Goal: Task Accomplishment & Management: Manage account settings

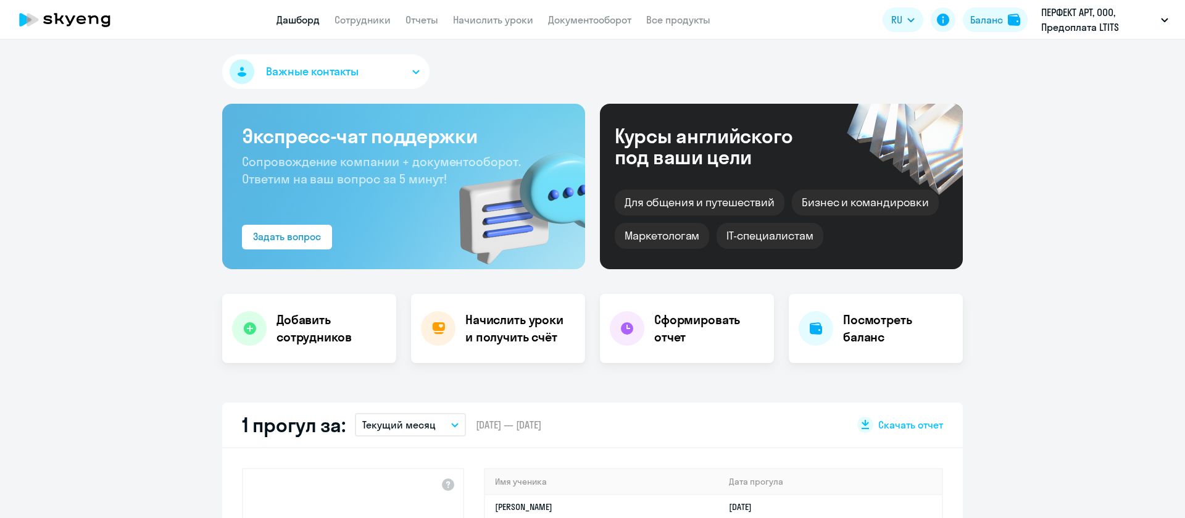
select select "30"
click at [491, 19] on link "Начислить уроки" at bounding box center [493, 20] width 80 height 12
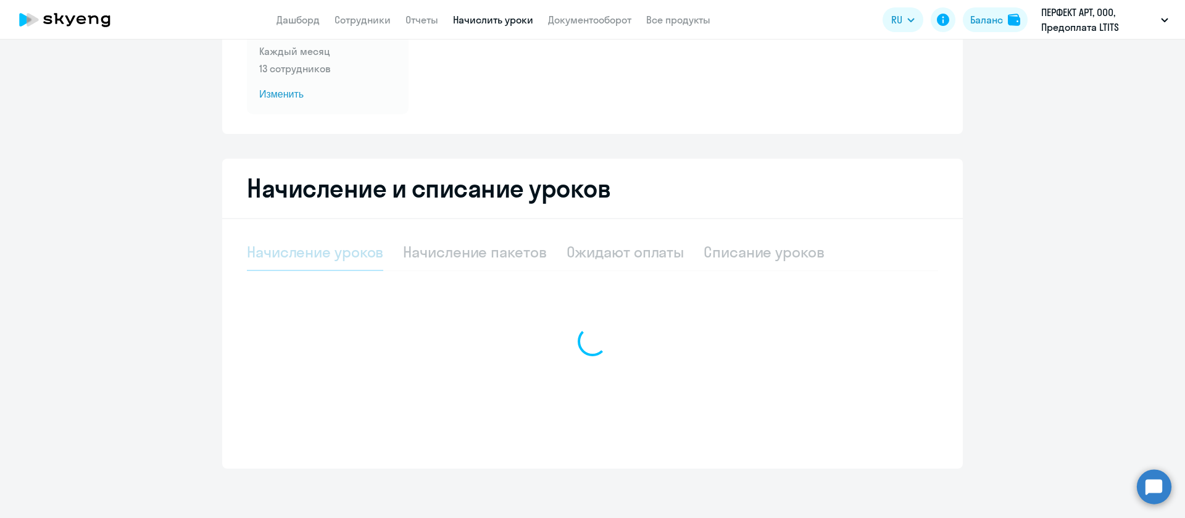
select select "10"
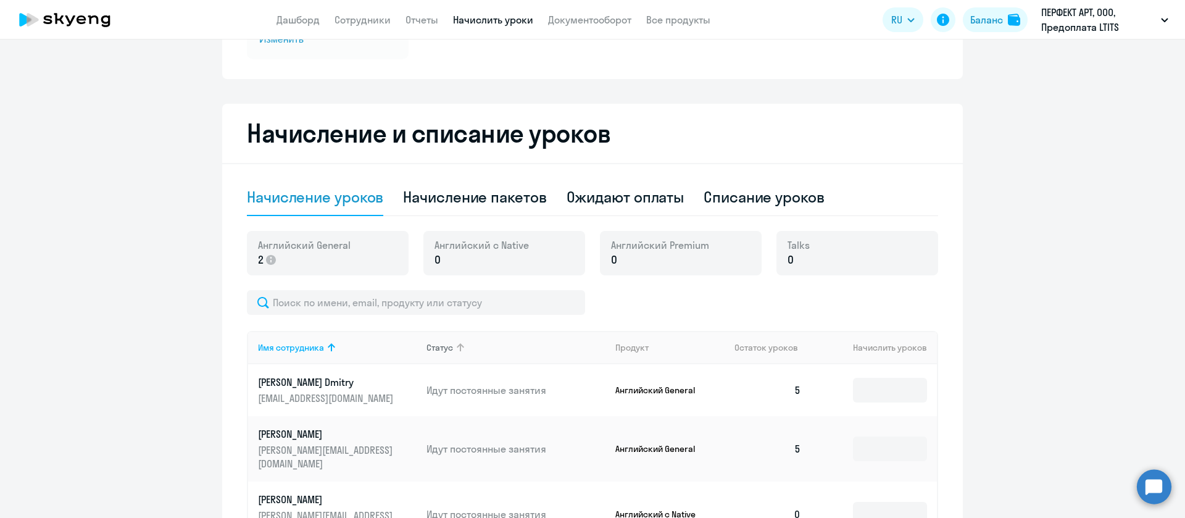
scroll to position [245, 0]
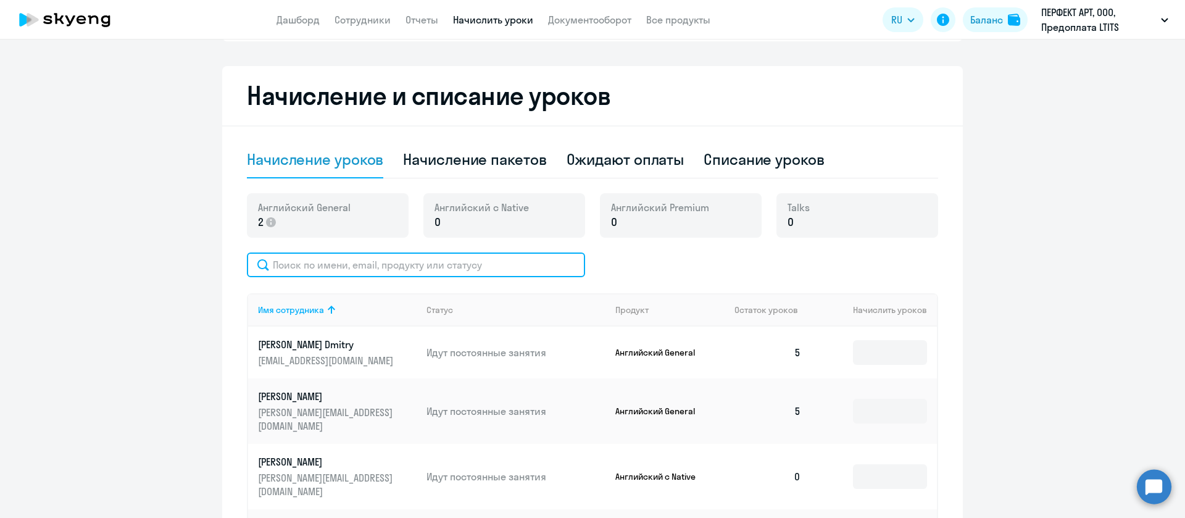
click at [496, 265] on input "text" at bounding box center [416, 264] width 338 height 25
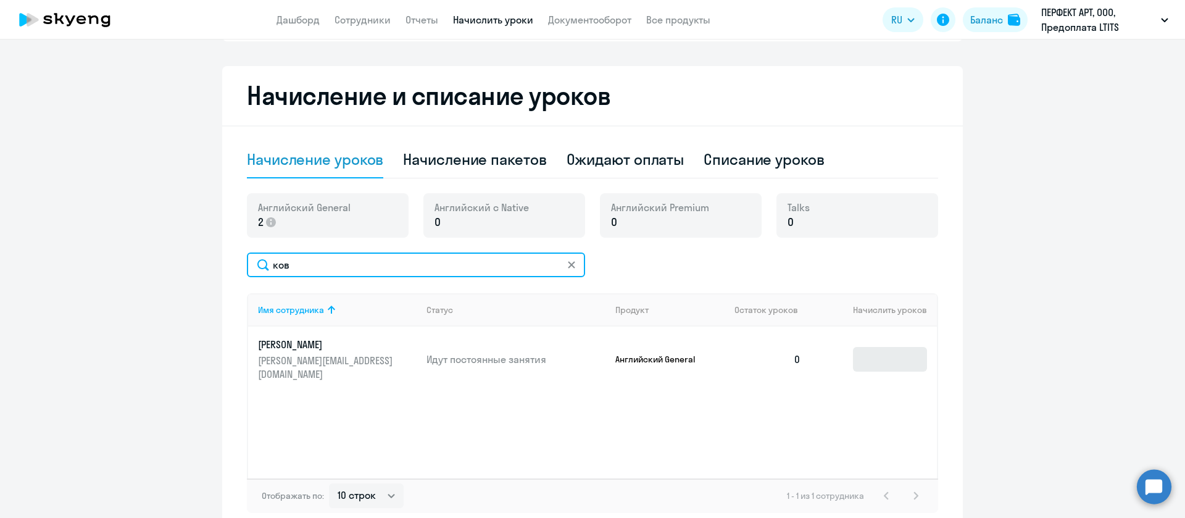
type input "ков"
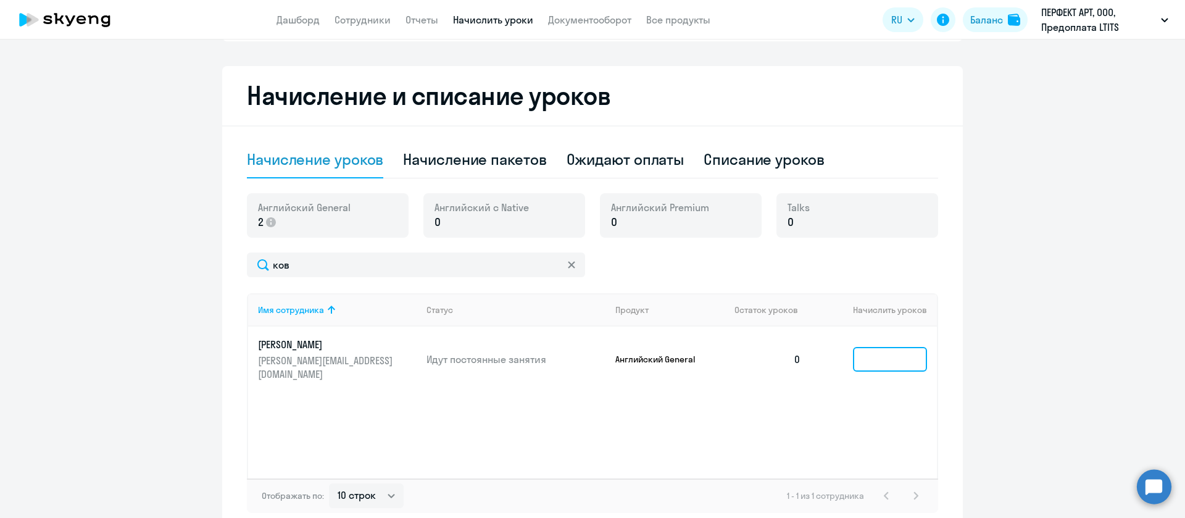
click at [861, 358] on input at bounding box center [890, 359] width 74 height 25
type input "5"
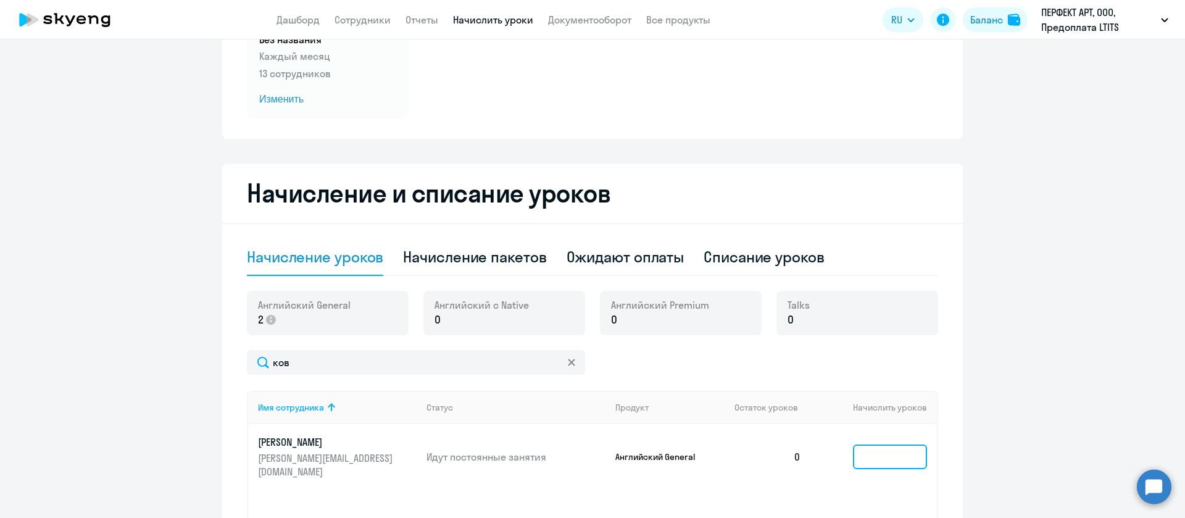
scroll to position [0, 0]
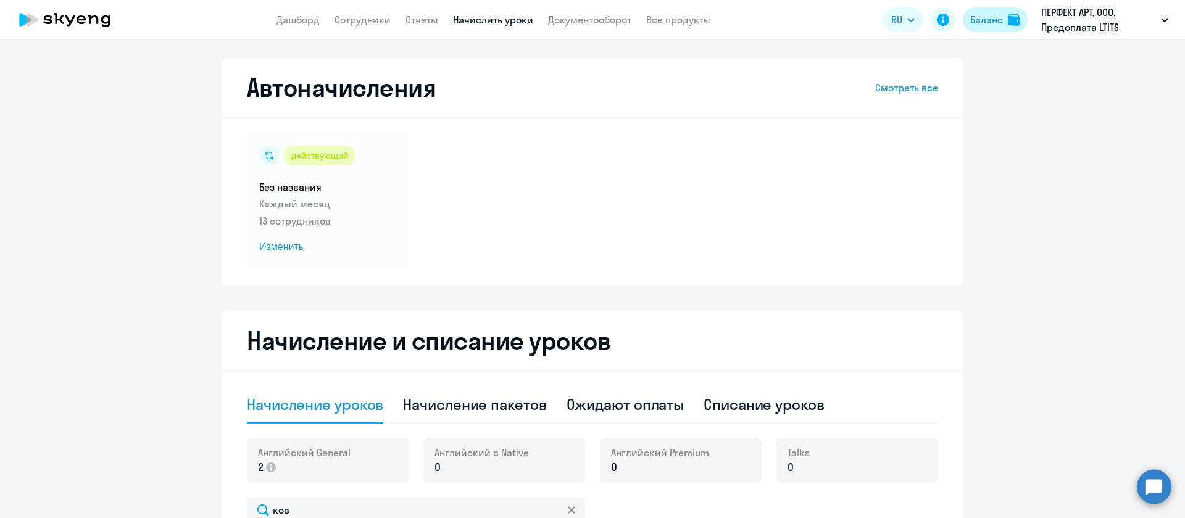
click at [988, 14] on div "Баланс" at bounding box center [986, 19] width 33 height 15
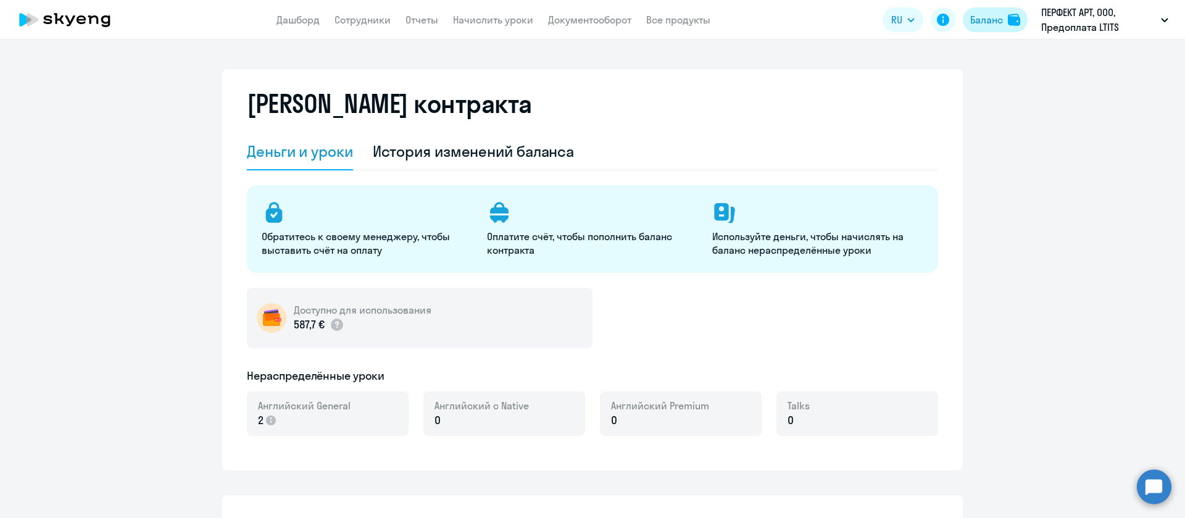
select select "english_adult_not_native_speaker"
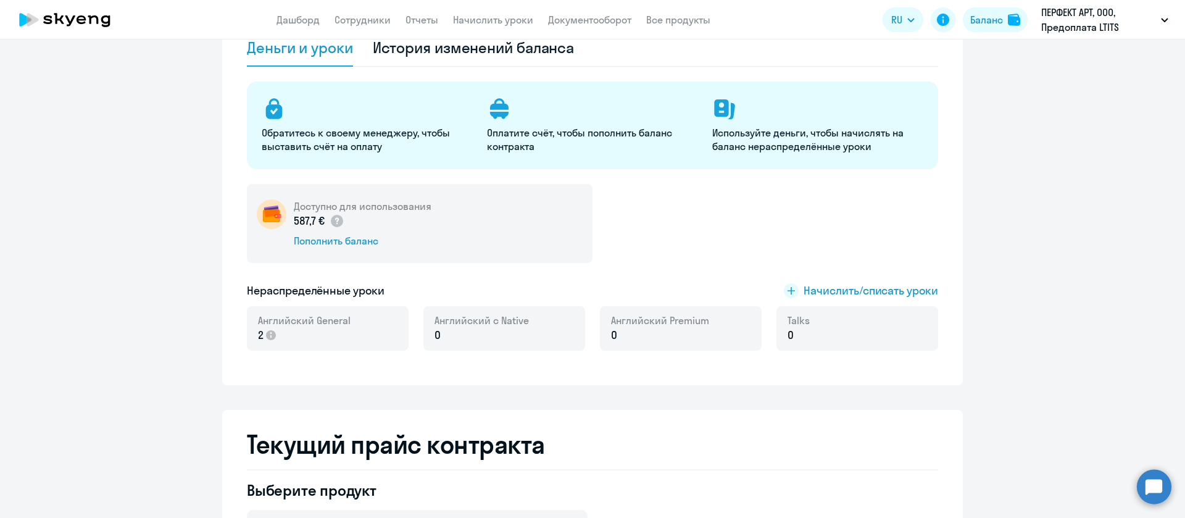
scroll to position [185, 0]
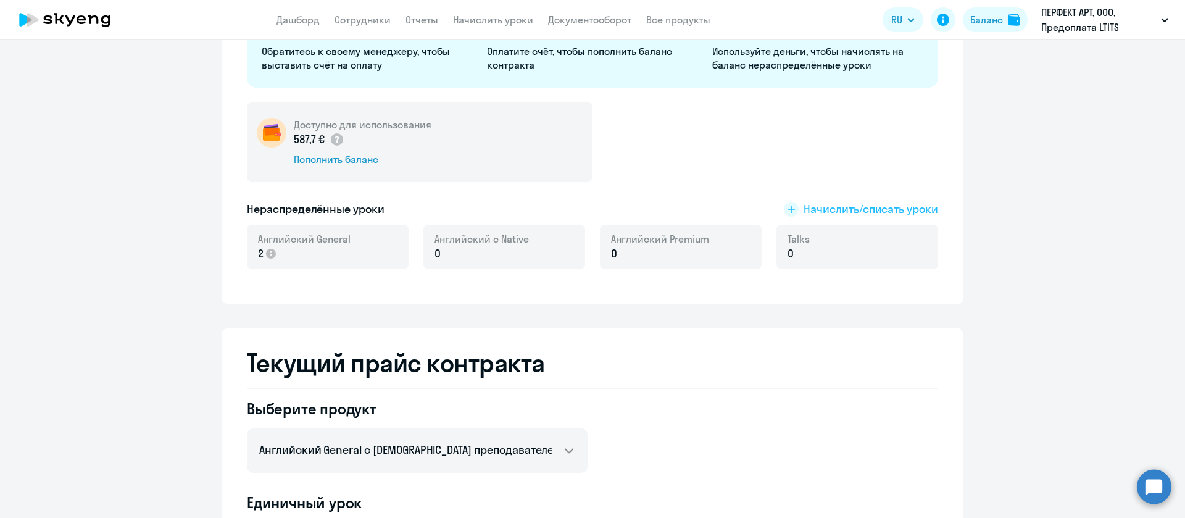
click at [829, 207] on span "Начислить/списать уроки" at bounding box center [871, 209] width 135 height 16
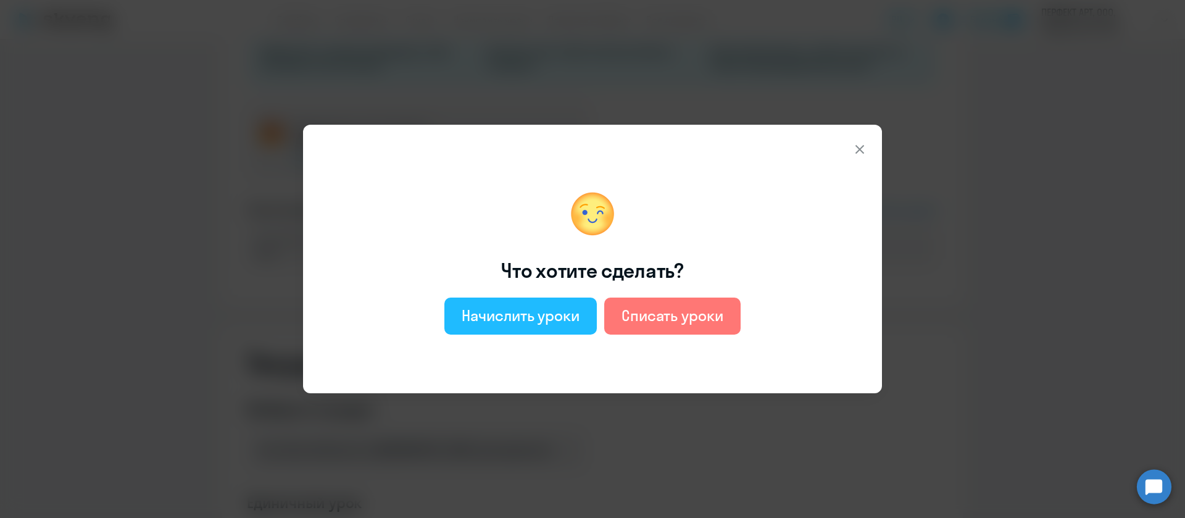
click at [506, 312] on div "Начислить уроки" at bounding box center [521, 316] width 118 height 20
select select "english_adult_not_native_speaker"
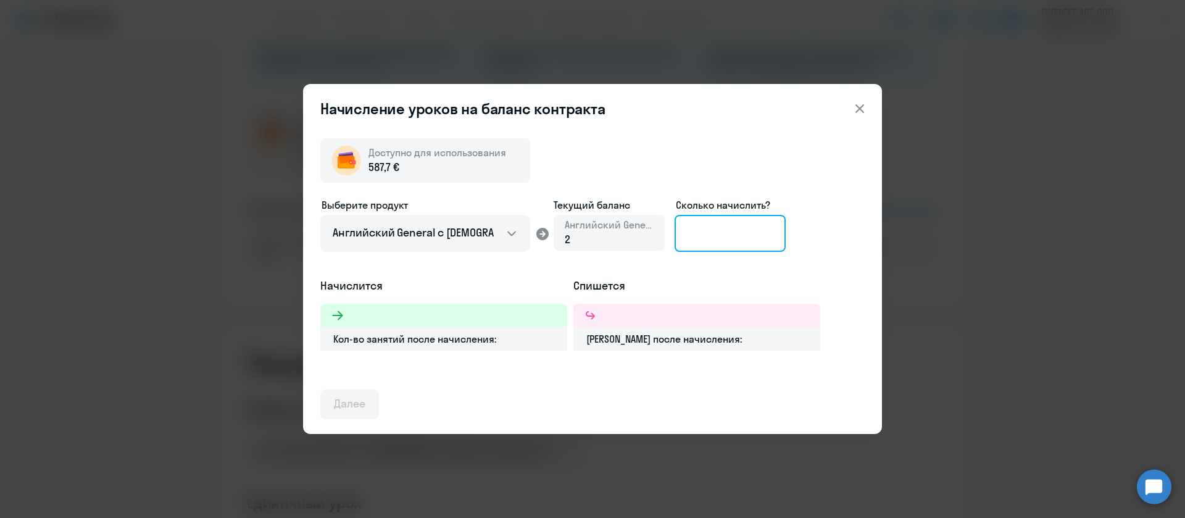
click at [753, 231] on input at bounding box center [730, 233] width 111 height 37
type input "3"
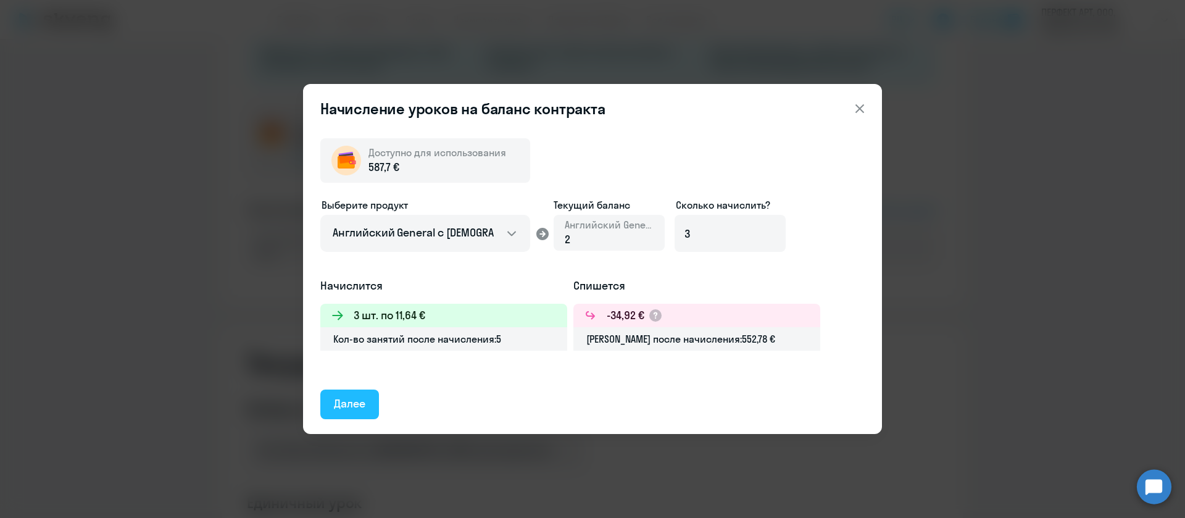
click at [337, 403] on div "Далее" at bounding box center [349, 404] width 31 height 16
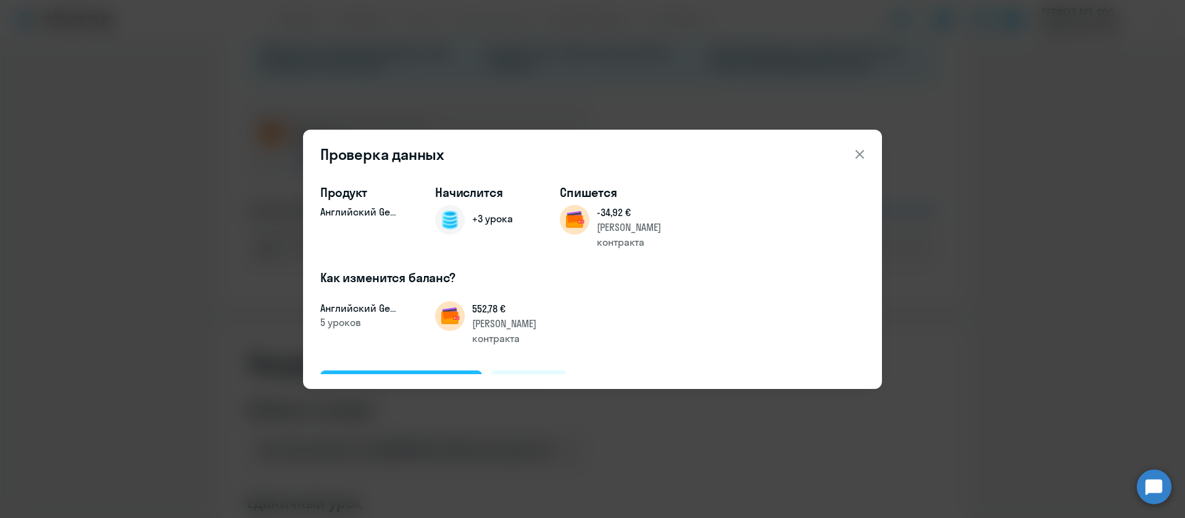
click at [410, 377] on div "Подтвердить и начислить" at bounding box center [401, 385] width 135 height 16
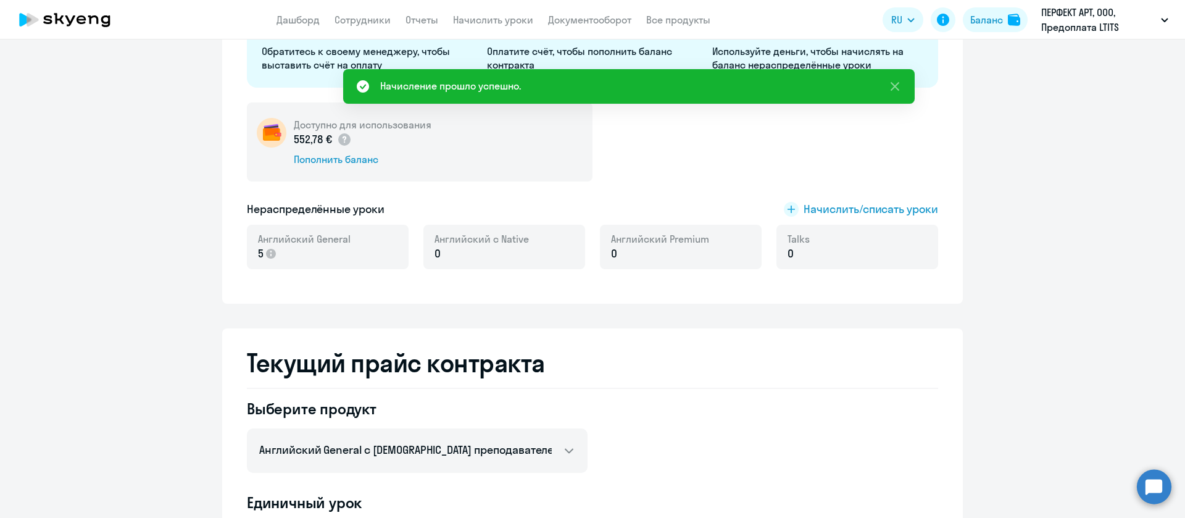
scroll to position [0, 0]
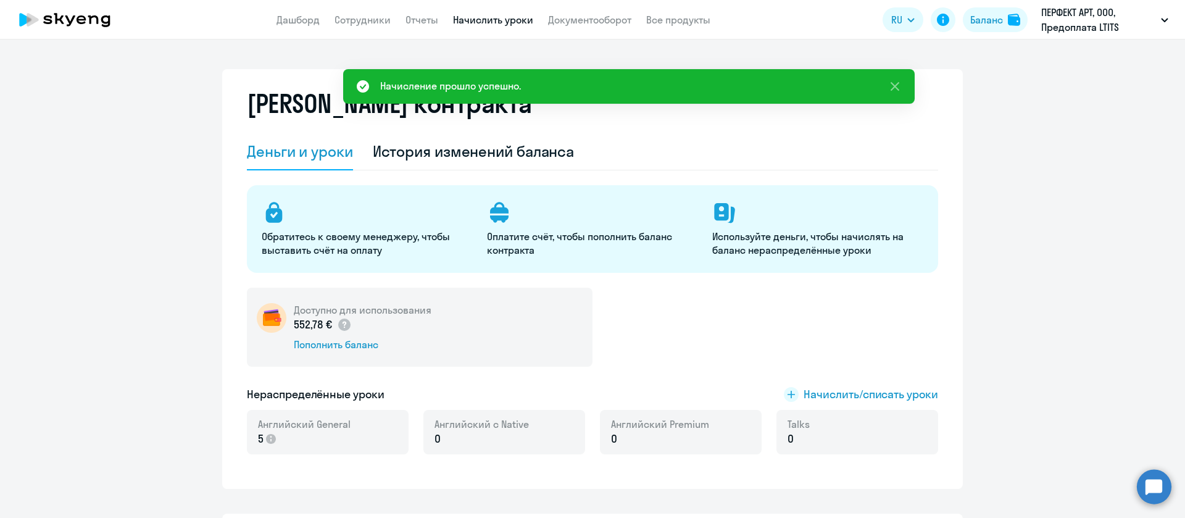
click at [488, 18] on link "Начислить уроки" at bounding box center [493, 20] width 80 height 12
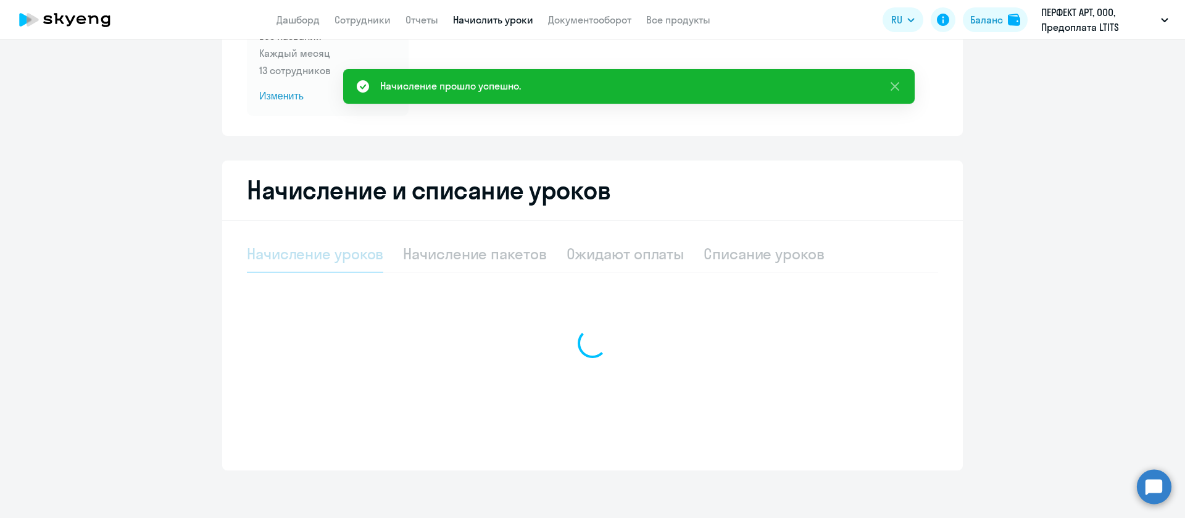
scroll to position [152, 0]
select select "10"
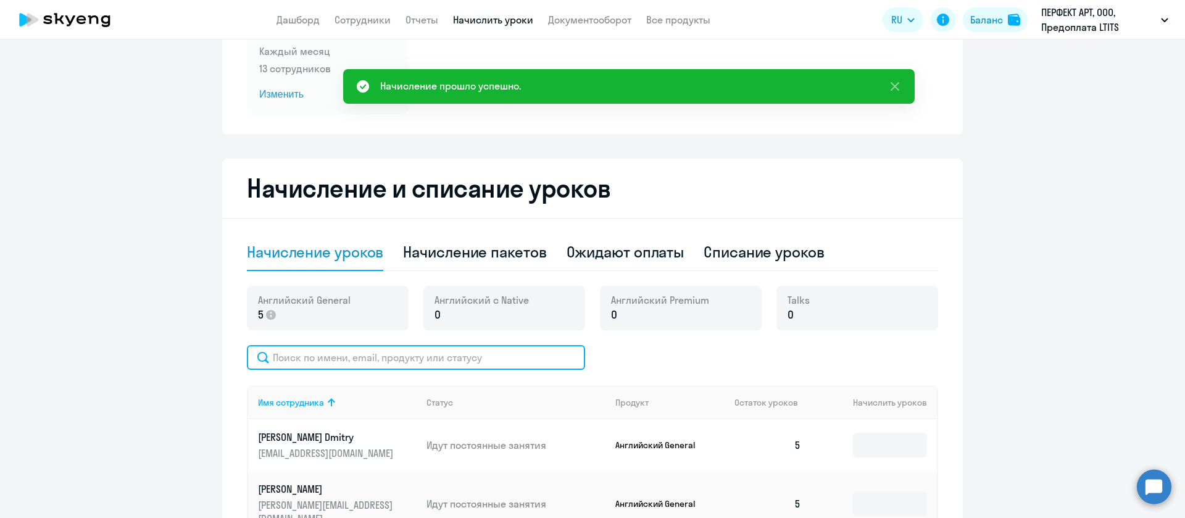
click at [363, 351] on input "text" at bounding box center [416, 357] width 338 height 25
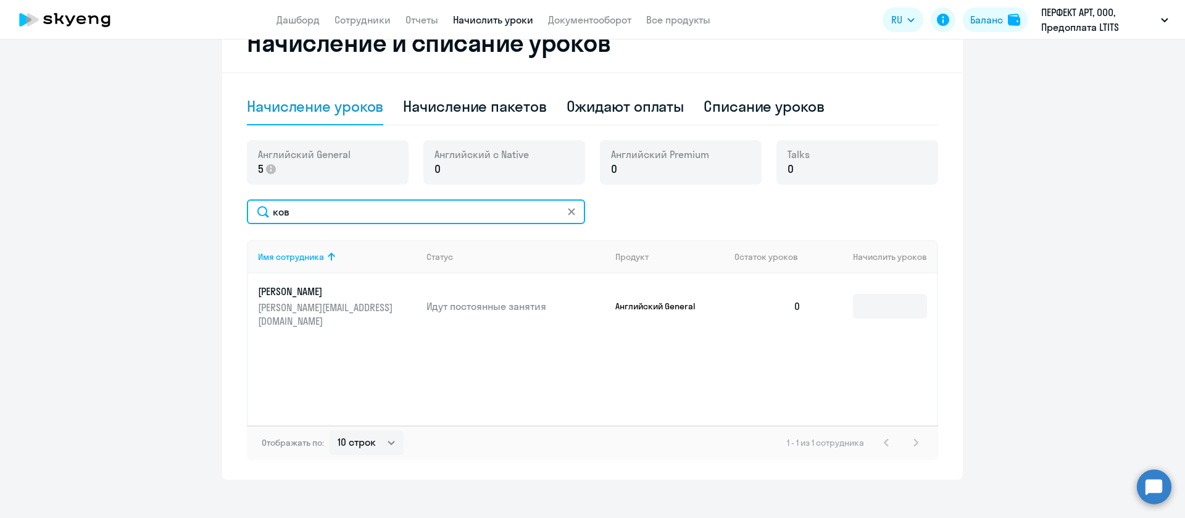
scroll to position [309, 0]
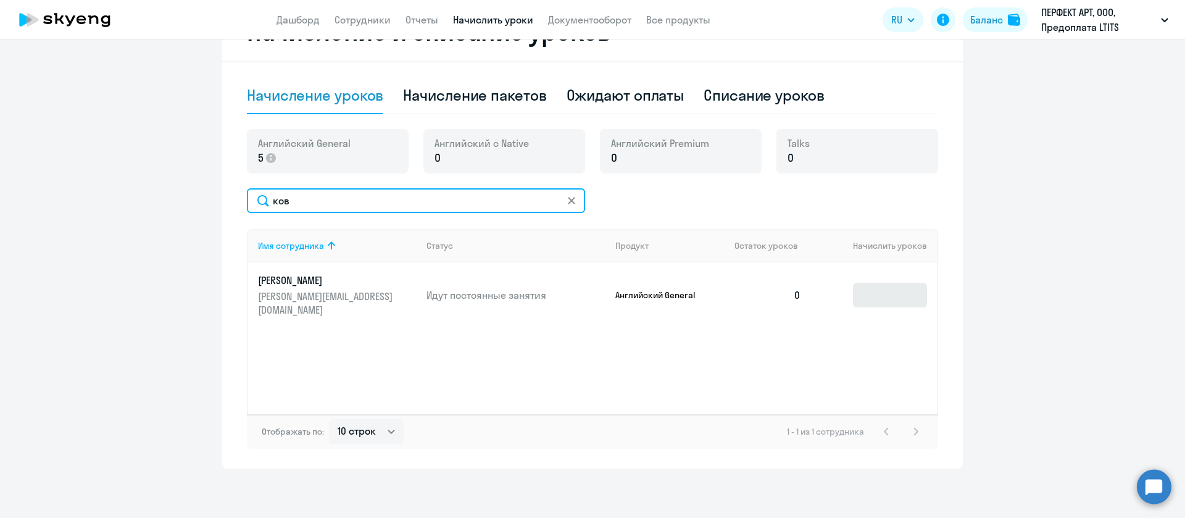
type input "ков"
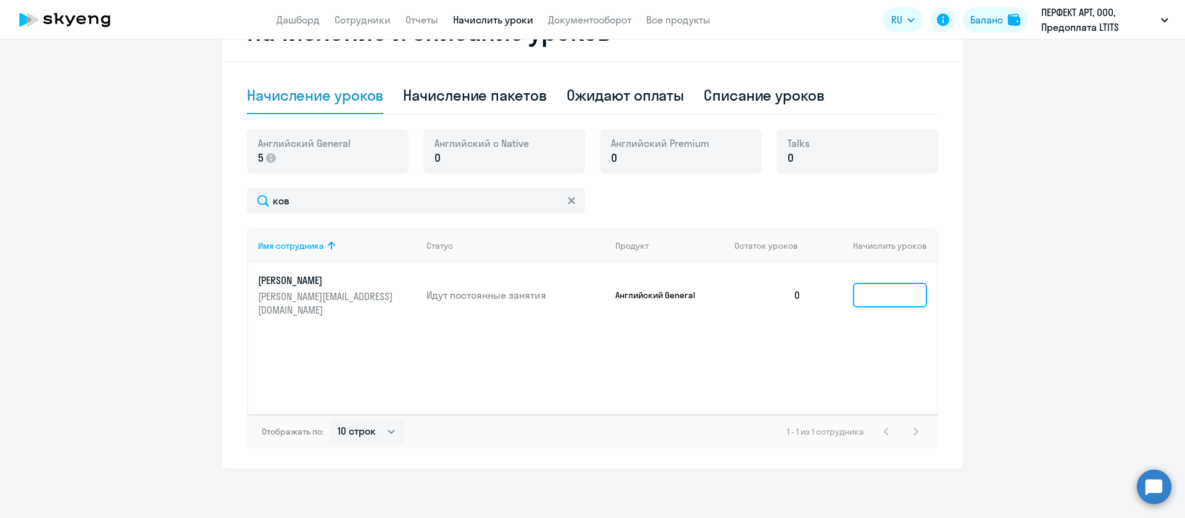
click at [865, 300] on input at bounding box center [890, 295] width 74 height 25
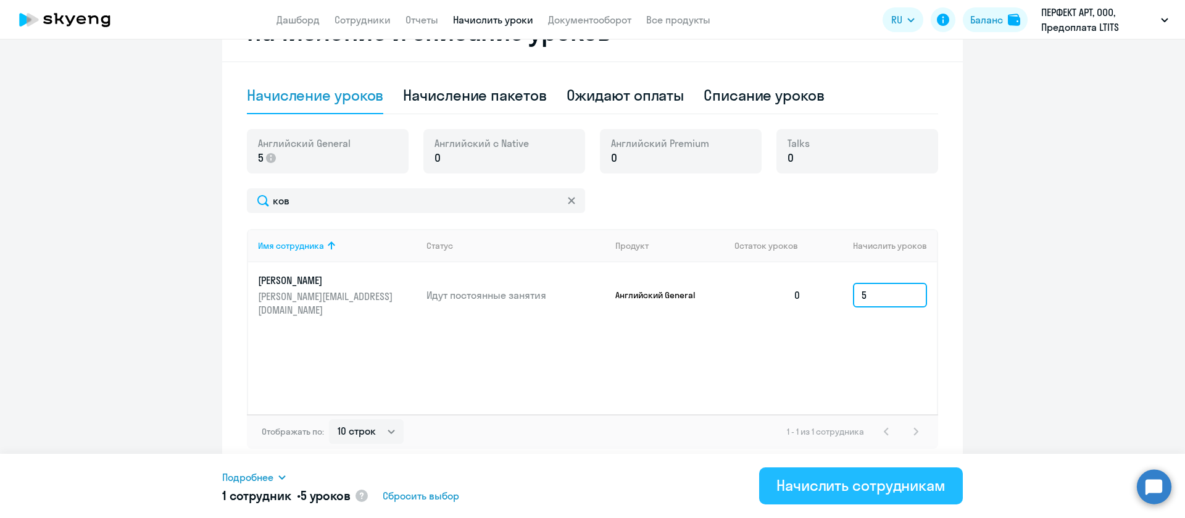
type input "5"
click at [825, 481] on div "Начислить сотрудникам" at bounding box center [861, 485] width 169 height 20
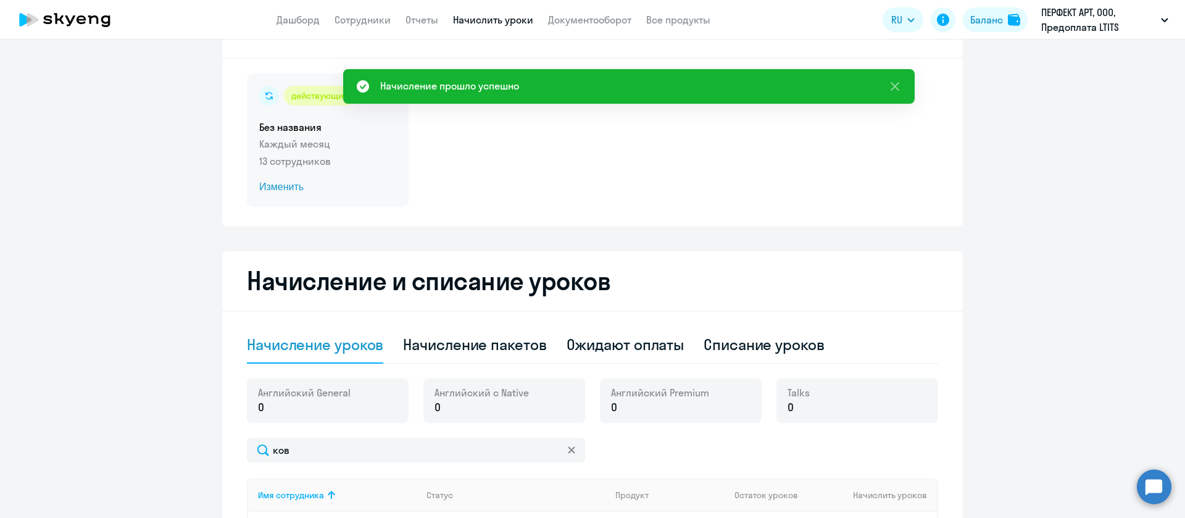
scroll to position [0, 0]
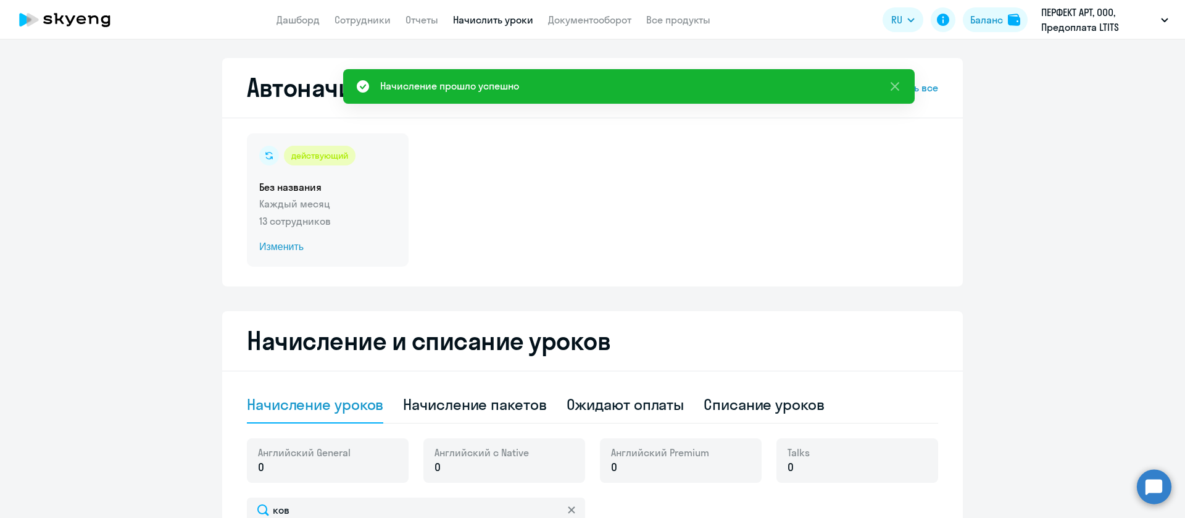
click at [277, 249] on span "Изменить" at bounding box center [327, 247] width 137 height 15
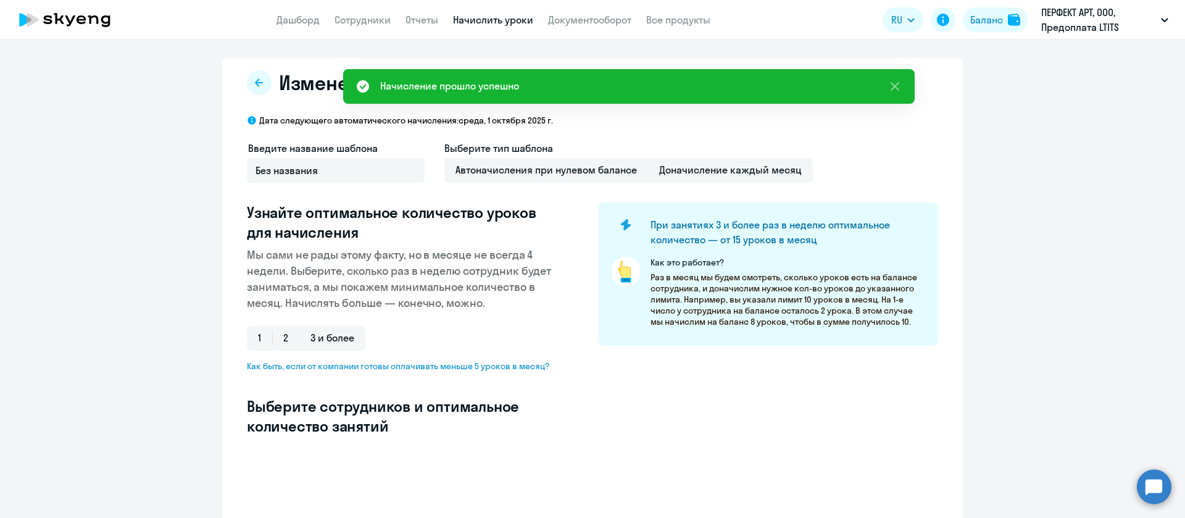
select select "10"
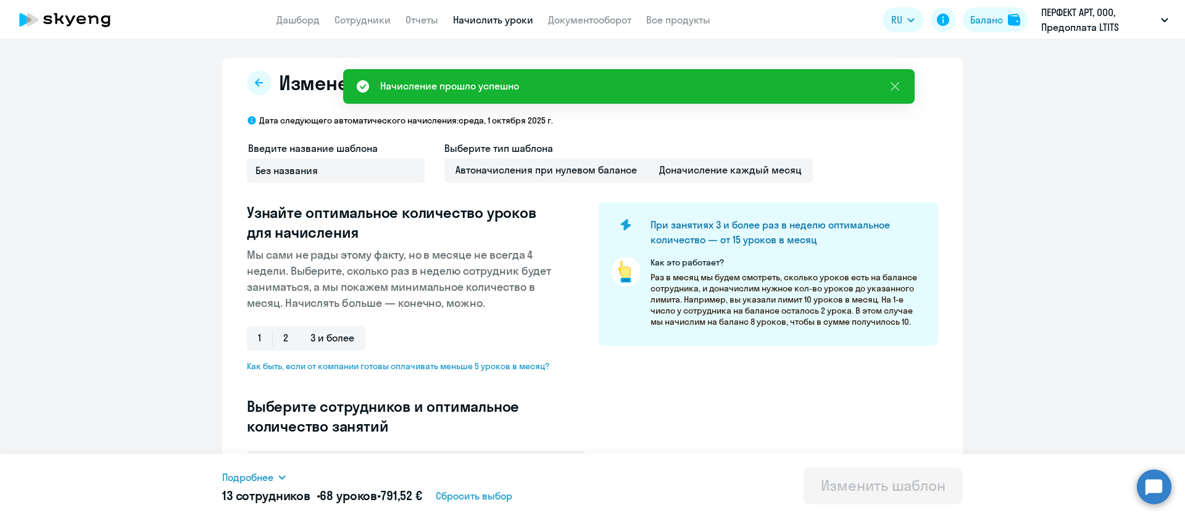
scroll to position [262, 0]
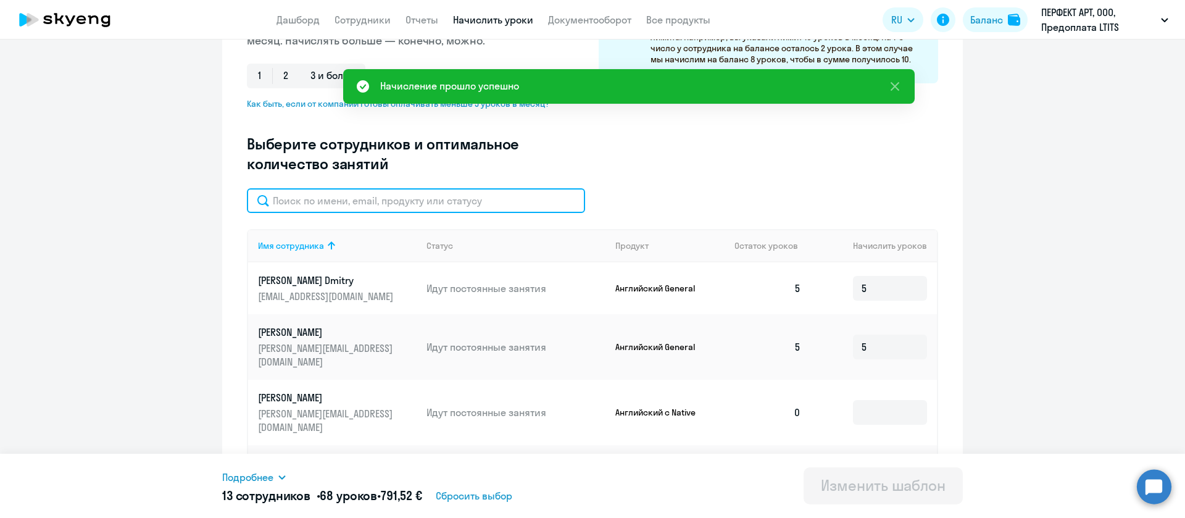
click at [448, 199] on input "text" at bounding box center [416, 200] width 338 height 25
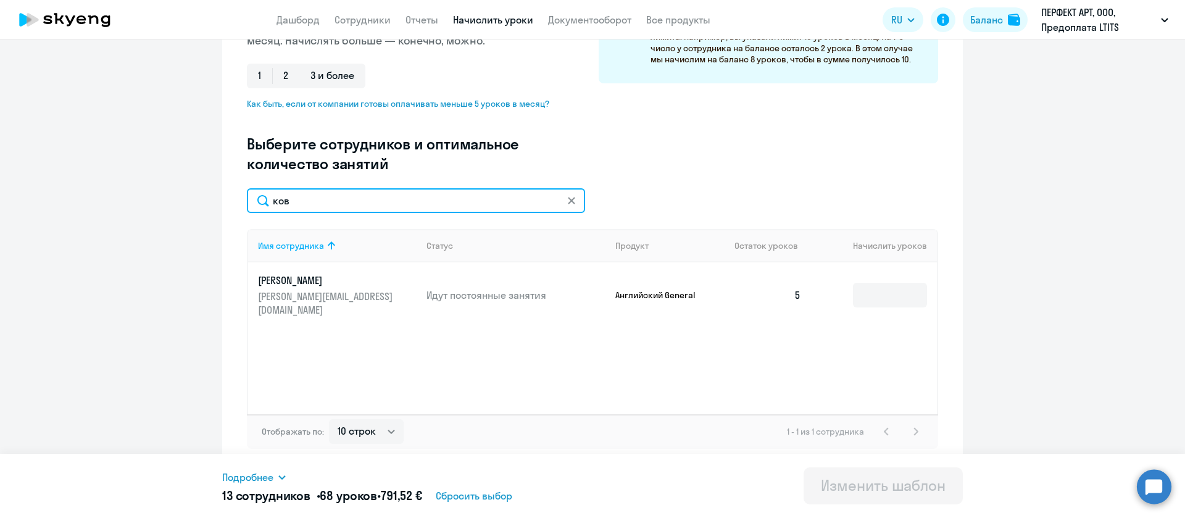
type input "ков"
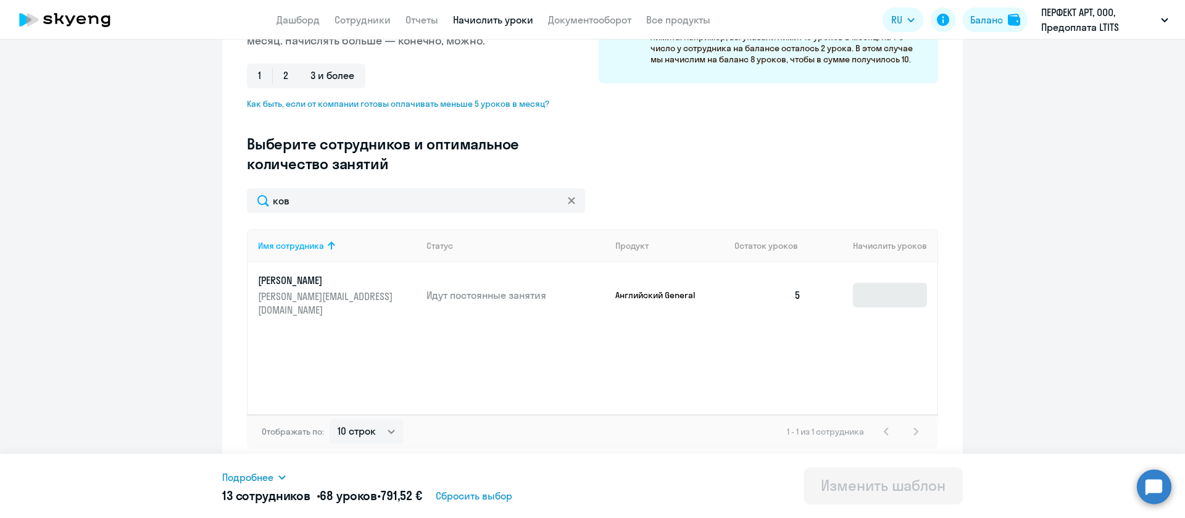
click at [896, 300] on td at bounding box center [874, 294] width 126 height 65
click at [897, 295] on input at bounding box center [890, 295] width 74 height 25
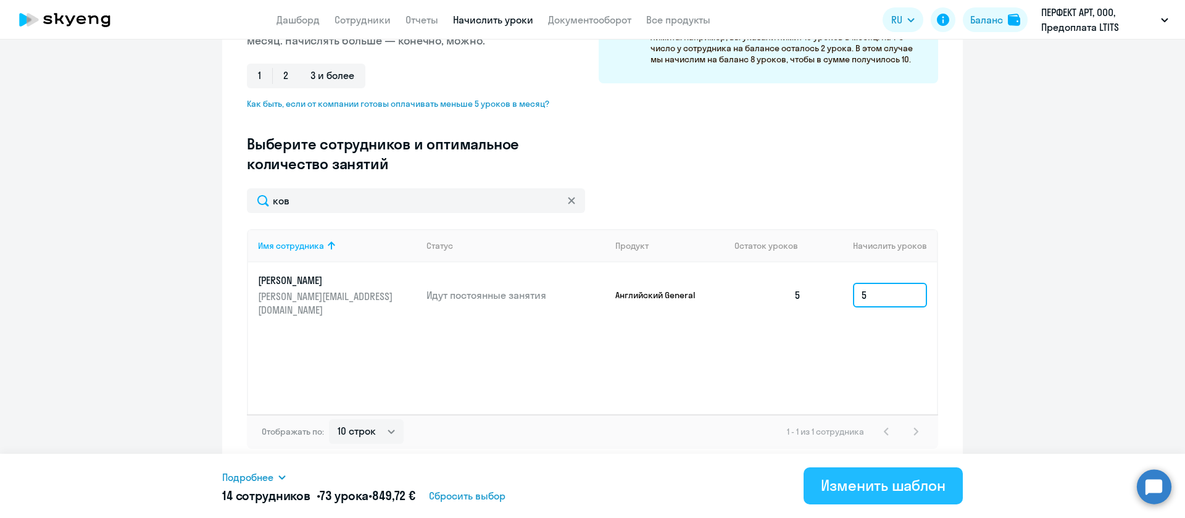
type input "5"
click at [879, 483] on div "Изменить шаблон" at bounding box center [883, 485] width 125 height 20
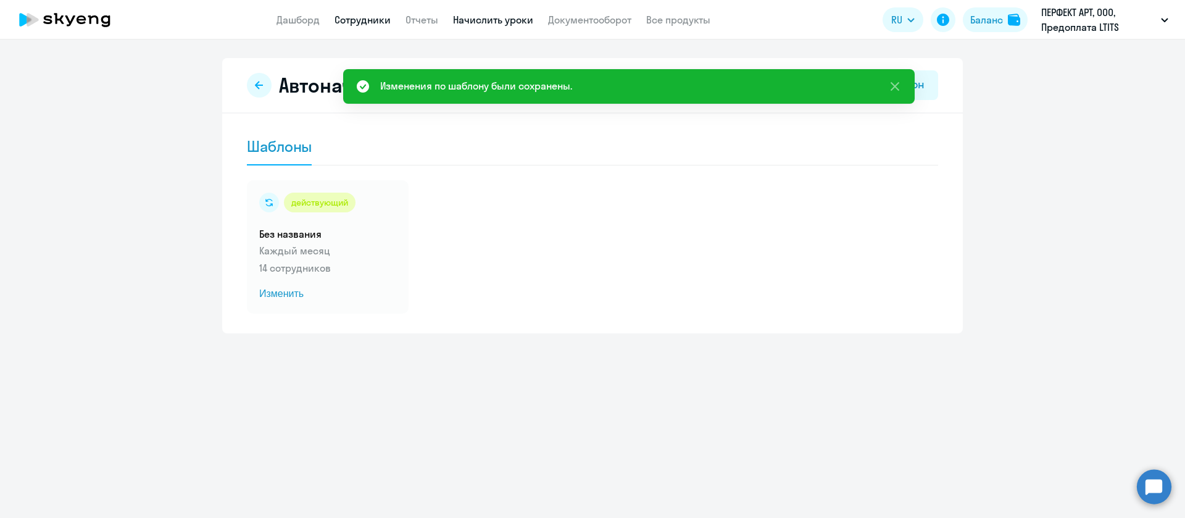
click at [363, 25] on link "Сотрудники" at bounding box center [363, 20] width 56 height 12
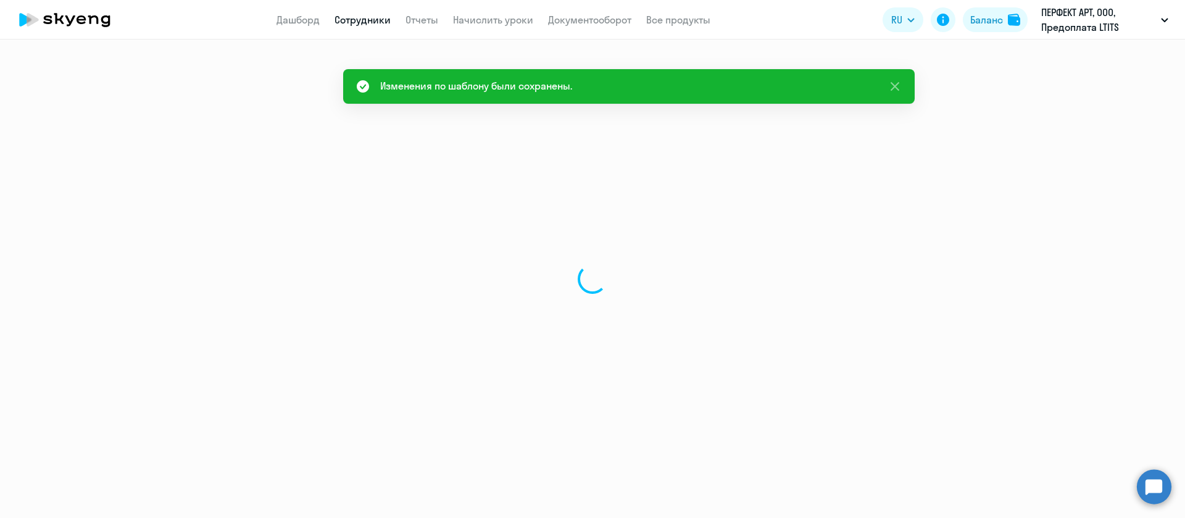
select select "30"
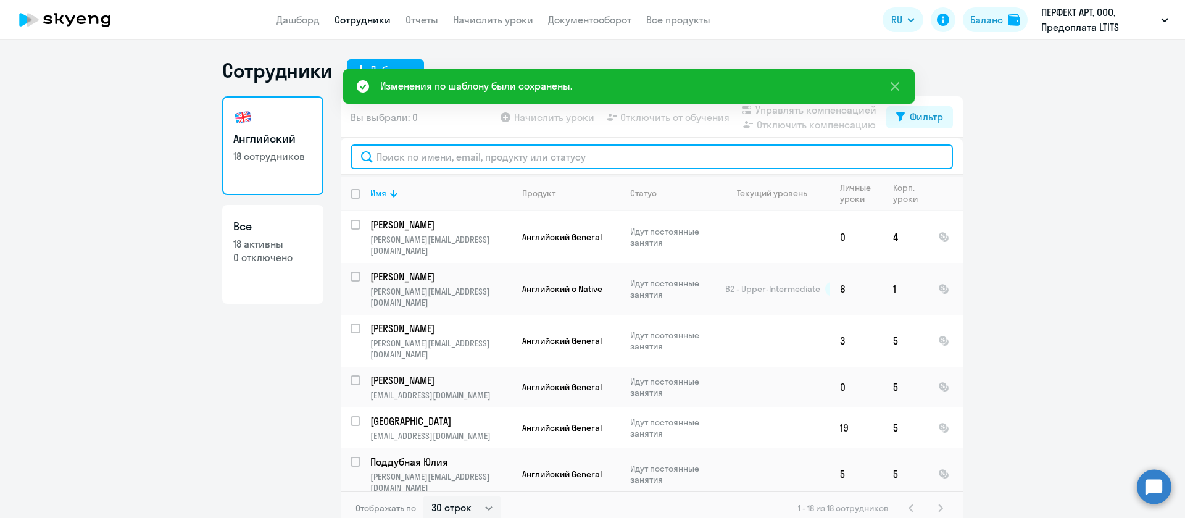
click at [552, 158] on input "text" at bounding box center [652, 156] width 602 height 25
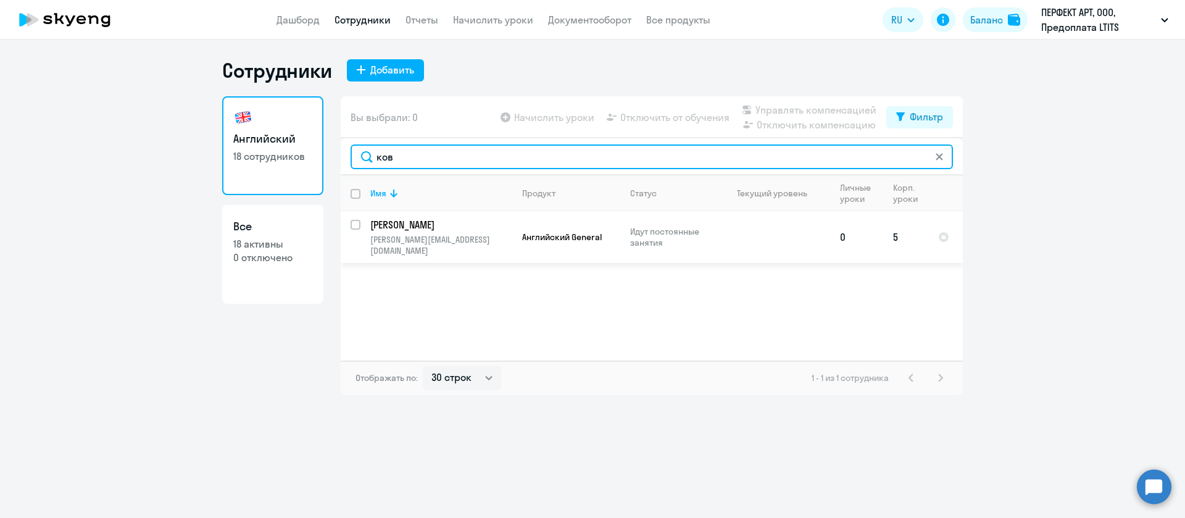
type input "ков"
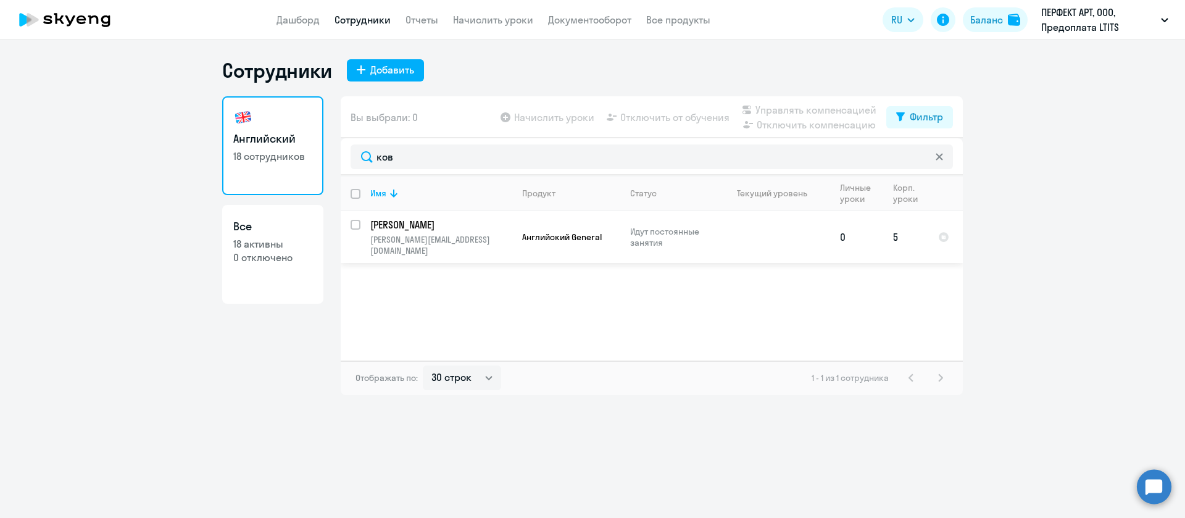
click at [357, 222] on input "select row 24710308" at bounding box center [363, 232] width 25 height 25
checkbox input "true"
click at [774, 110] on span "Управлять компенсацией" at bounding box center [816, 109] width 121 height 15
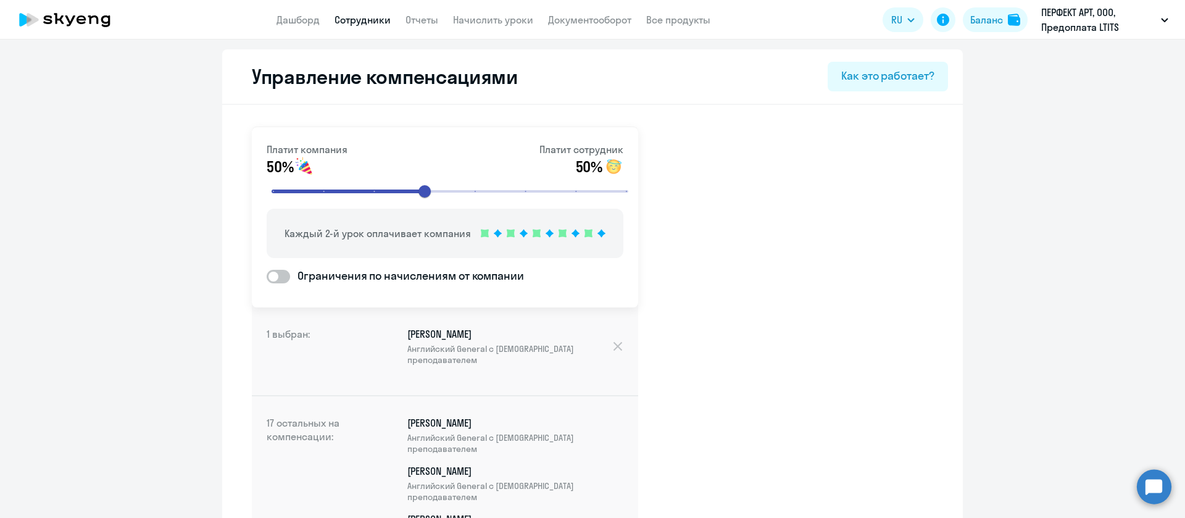
scroll to position [821, 0]
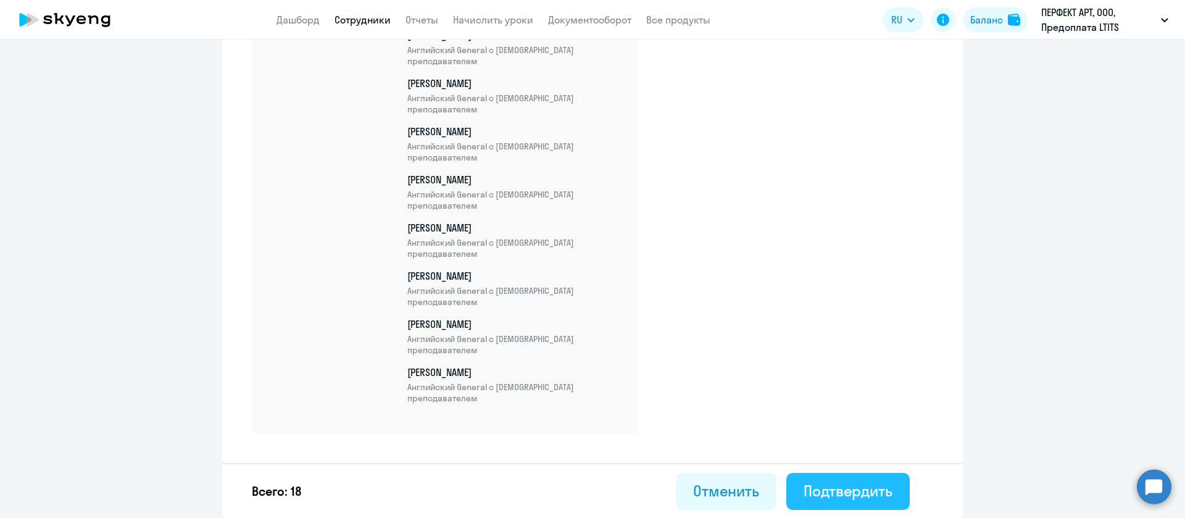
click at [871, 486] on div "Подтвердить" at bounding box center [848, 491] width 89 height 20
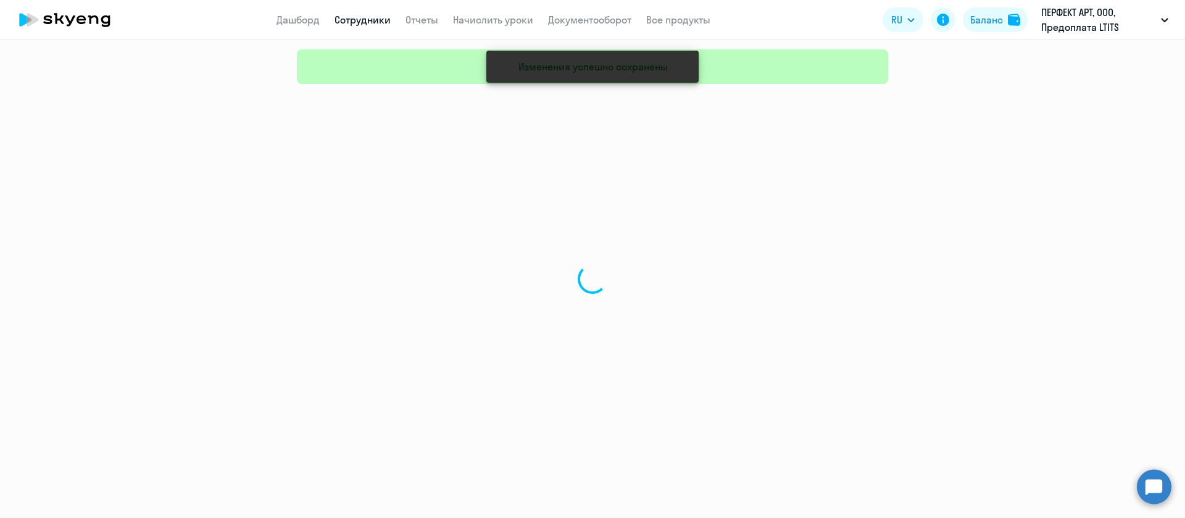
select select "30"
